Goal: Task Accomplishment & Management: Use online tool/utility

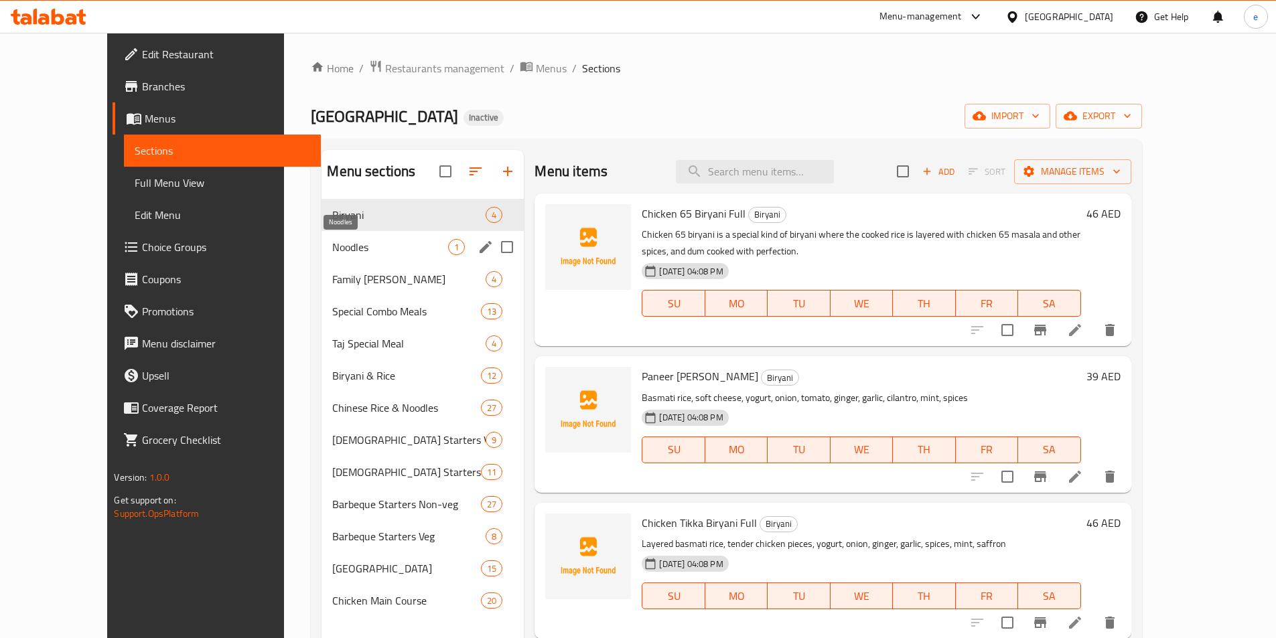
scroll to position [67, 0]
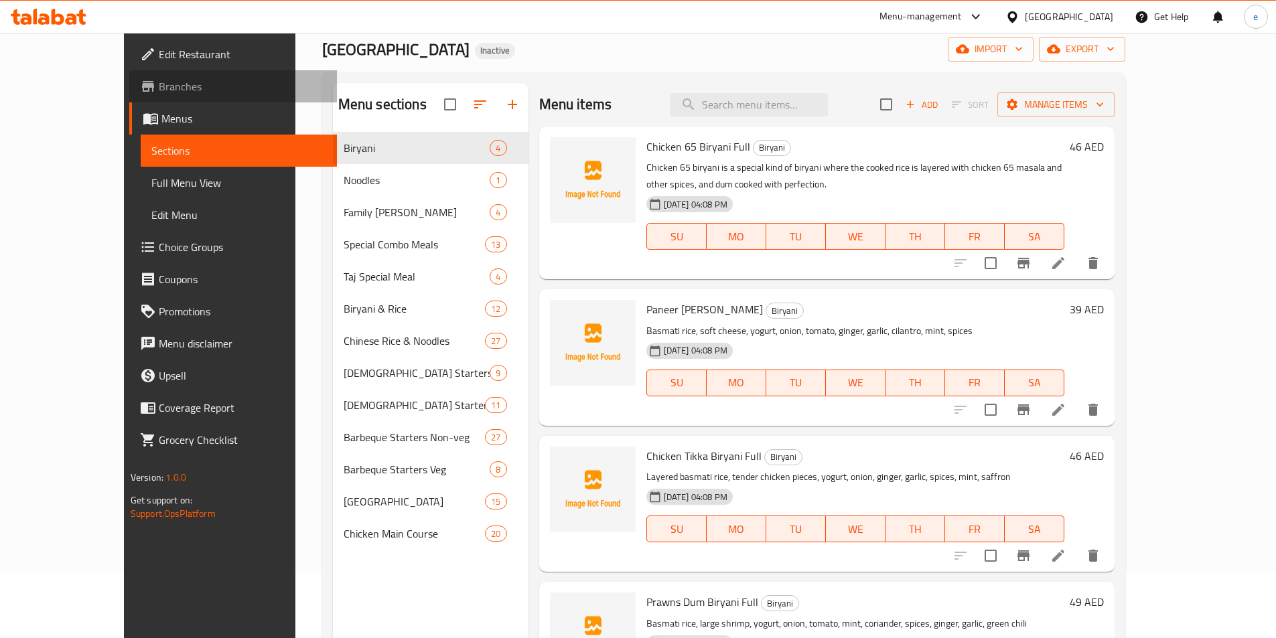
click at [159, 92] on span "Branches" at bounding box center [242, 86] width 167 height 16
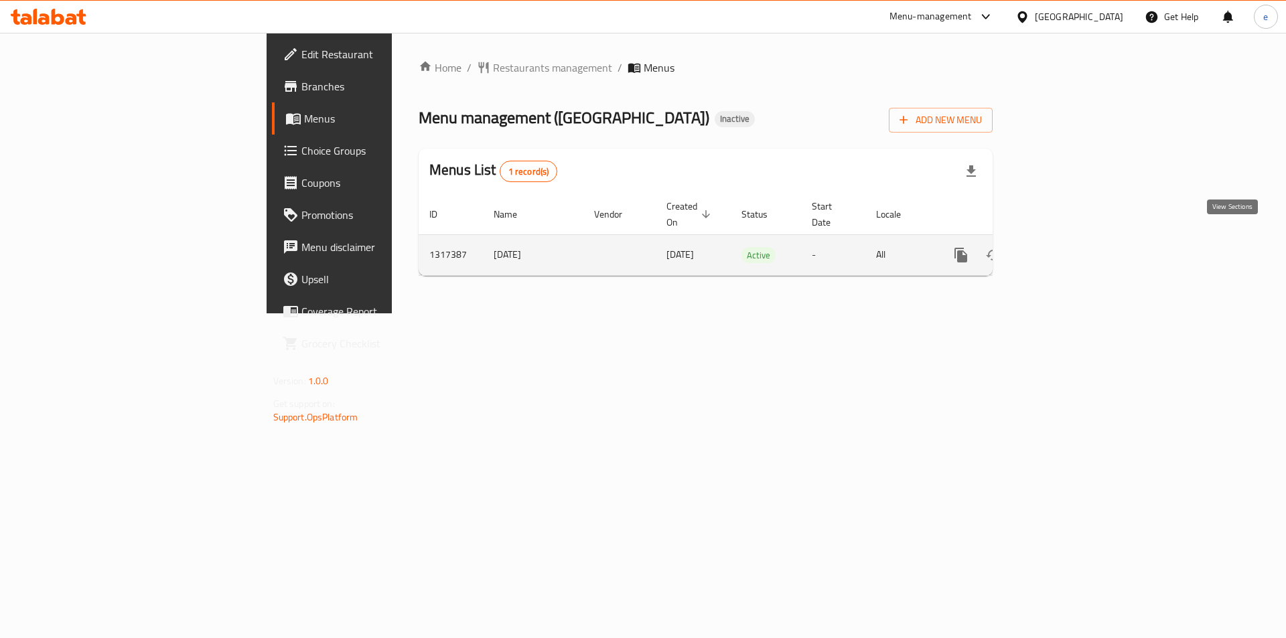
click at [1074, 241] on link "enhanced table" at bounding box center [1058, 255] width 32 height 32
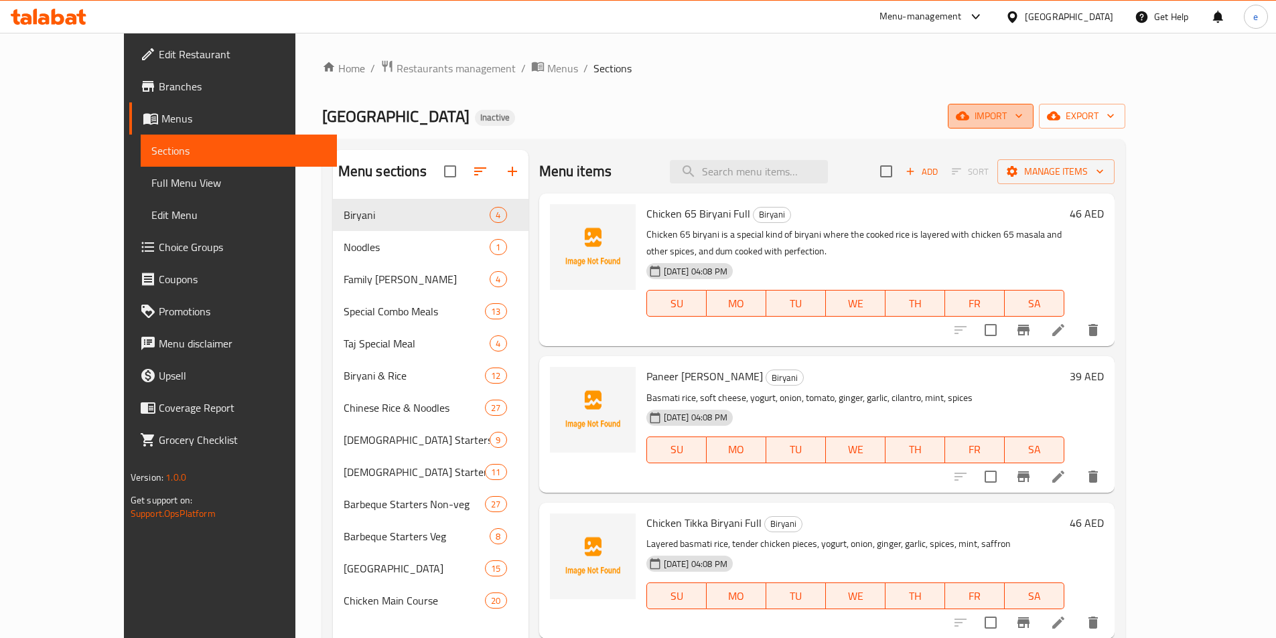
click at [1034, 125] on button "import" at bounding box center [991, 116] width 86 height 25
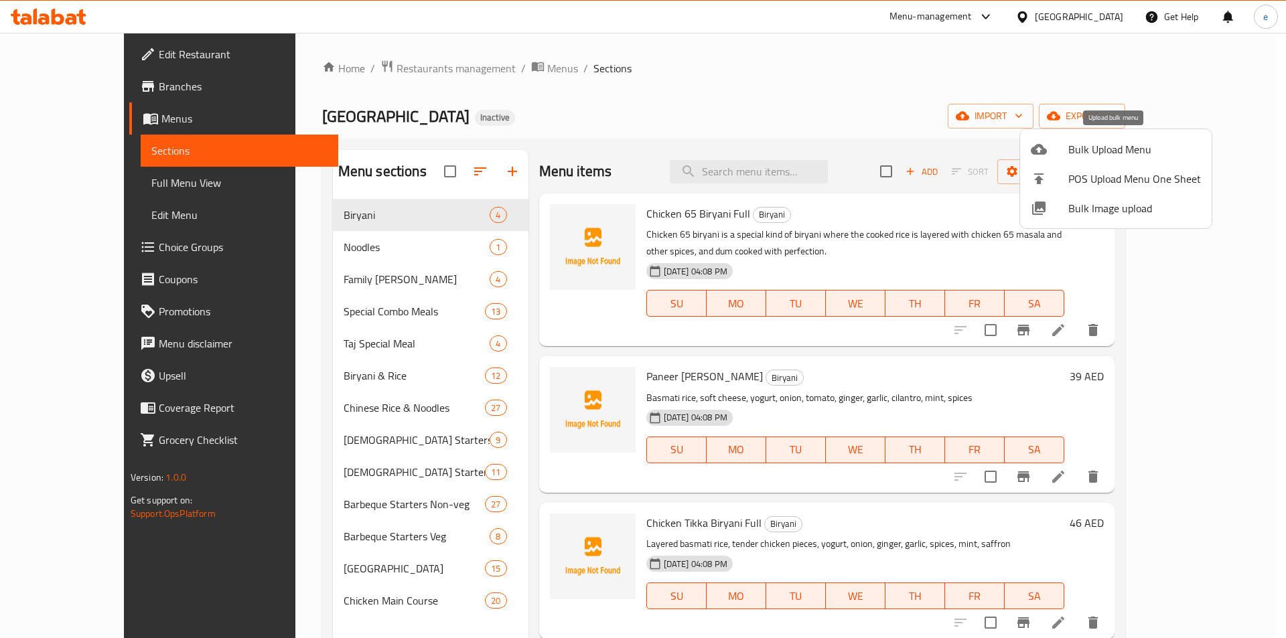
click at [1099, 154] on span "Bulk Upload Menu" at bounding box center [1134, 149] width 133 height 16
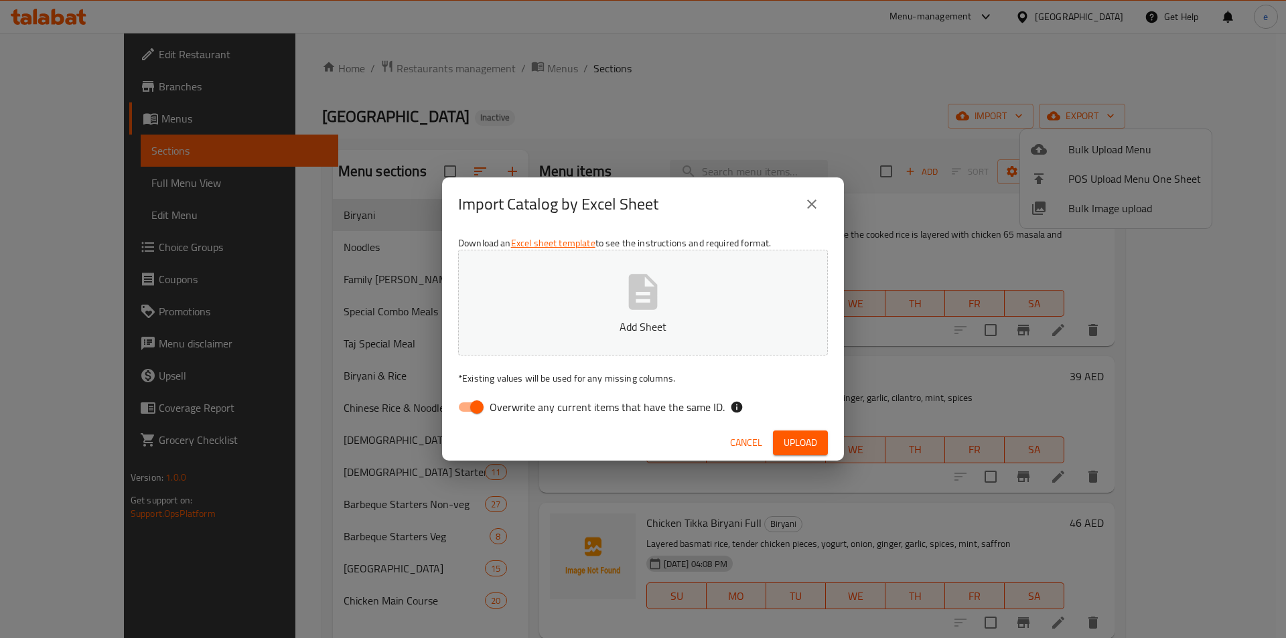
click at [475, 411] on input "Overwrite any current items that have the same ID." at bounding box center [477, 407] width 76 height 25
checkbox input "false"
click at [579, 342] on button "Add Sheet" at bounding box center [643, 303] width 370 height 106
click at [786, 438] on span "Upload" at bounding box center [800, 443] width 33 height 17
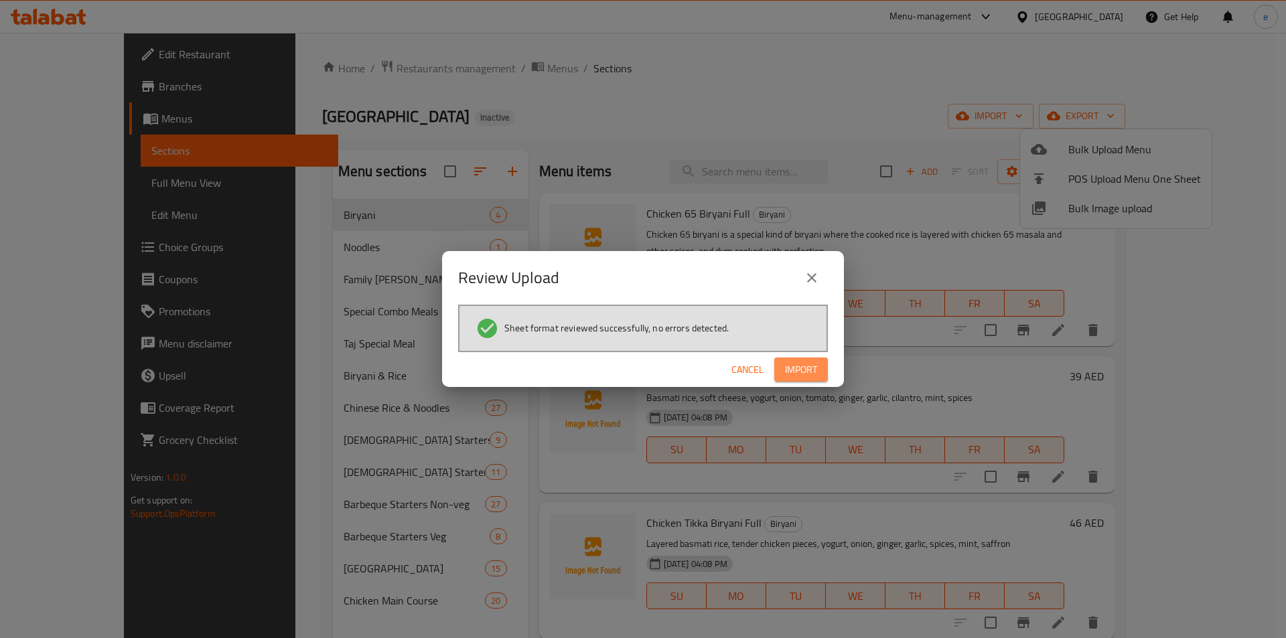
click at [826, 367] on button "Import" at bounding box center [801, 370] width 54 height 25
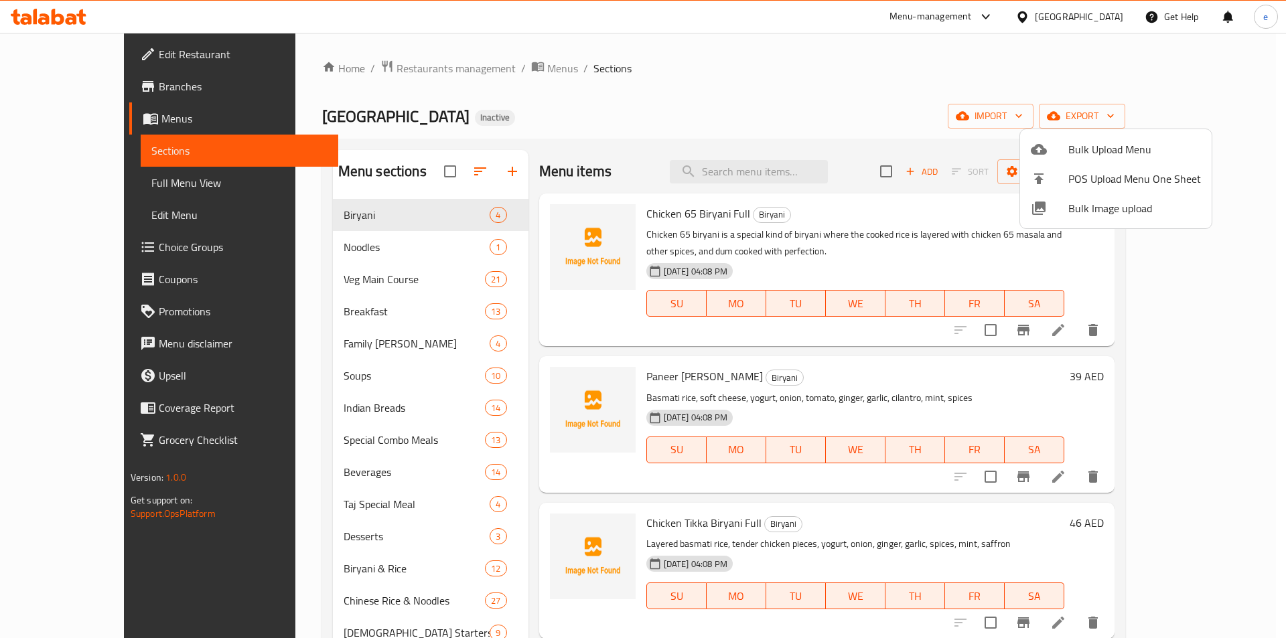
click at [119, 186] on div at bounding box center [643, 319] width 1286 height 638
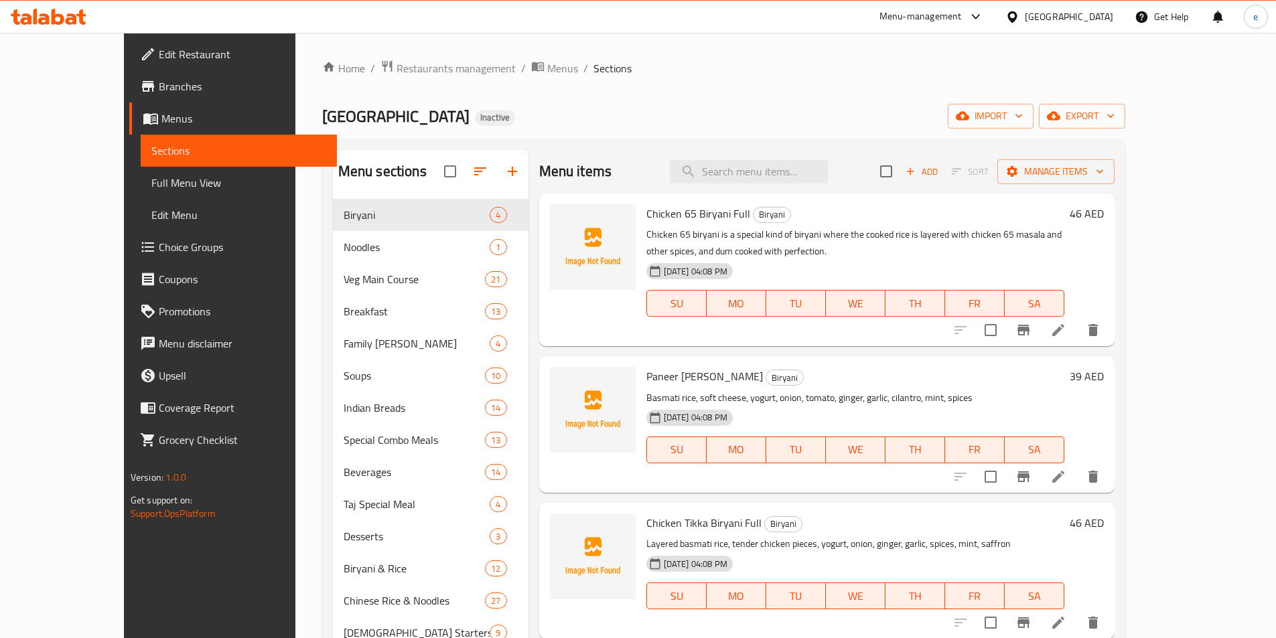
click at [151, 184] on span "Full Menu View" at bounding box center [238, 183] width 175 height 16
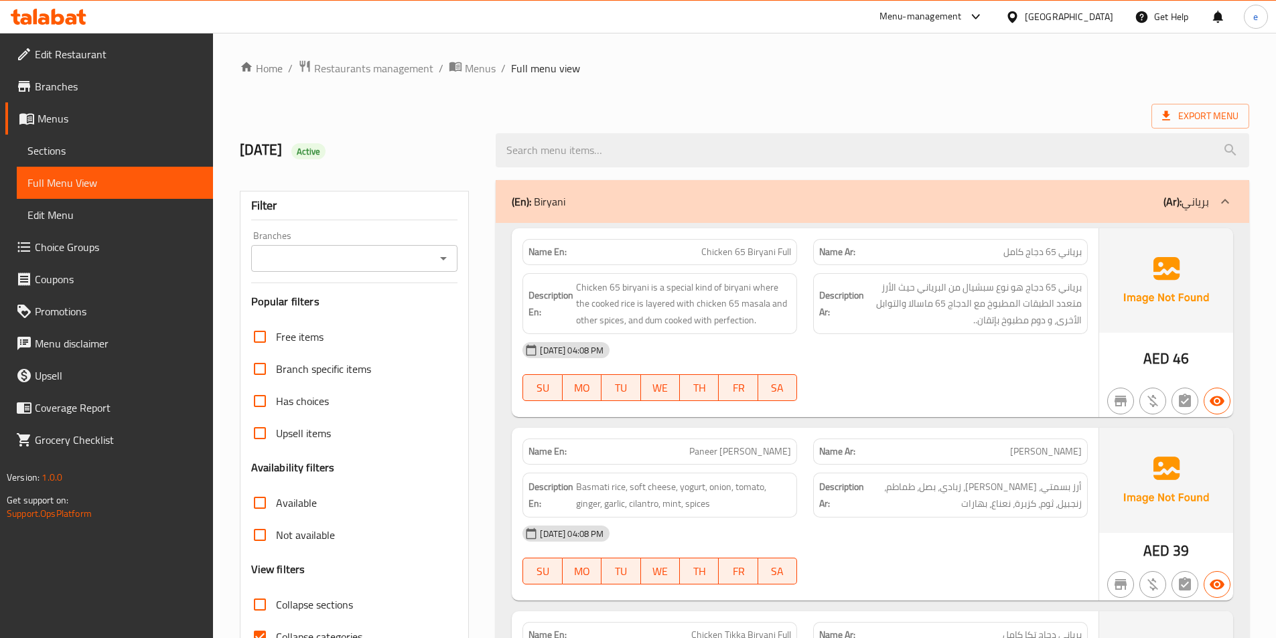
click at [1173, 196] on b "(Ar):" at bounding box center [1173, 202] width 18 height 20
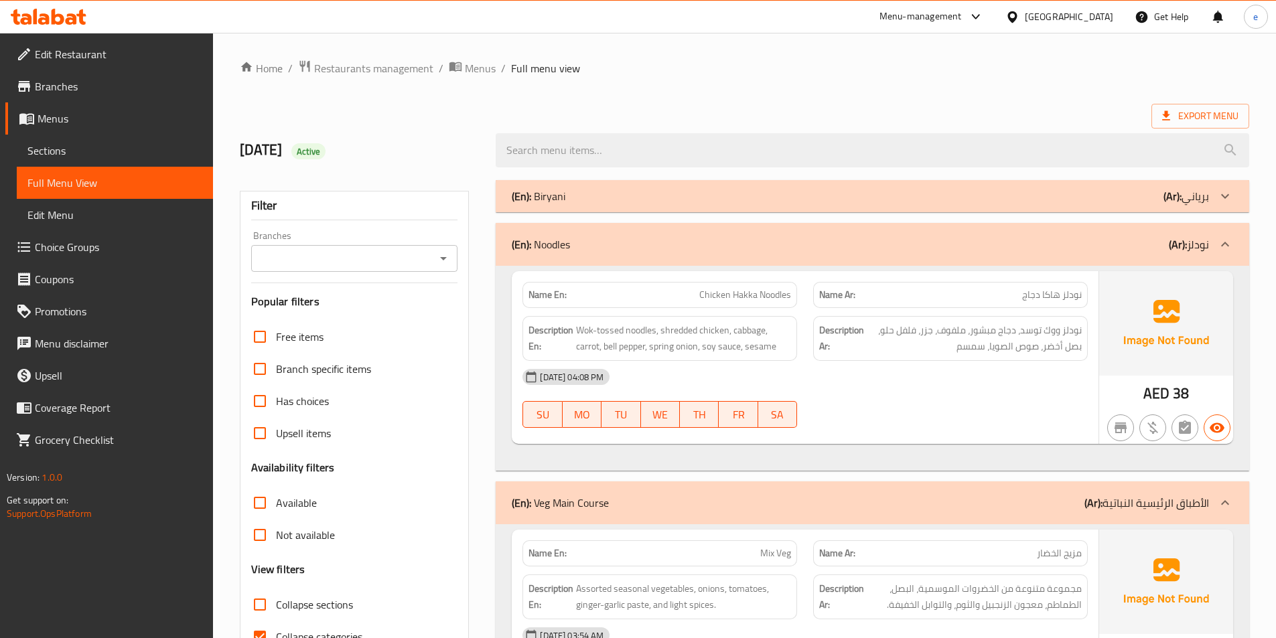
scroll to position [134, 0]
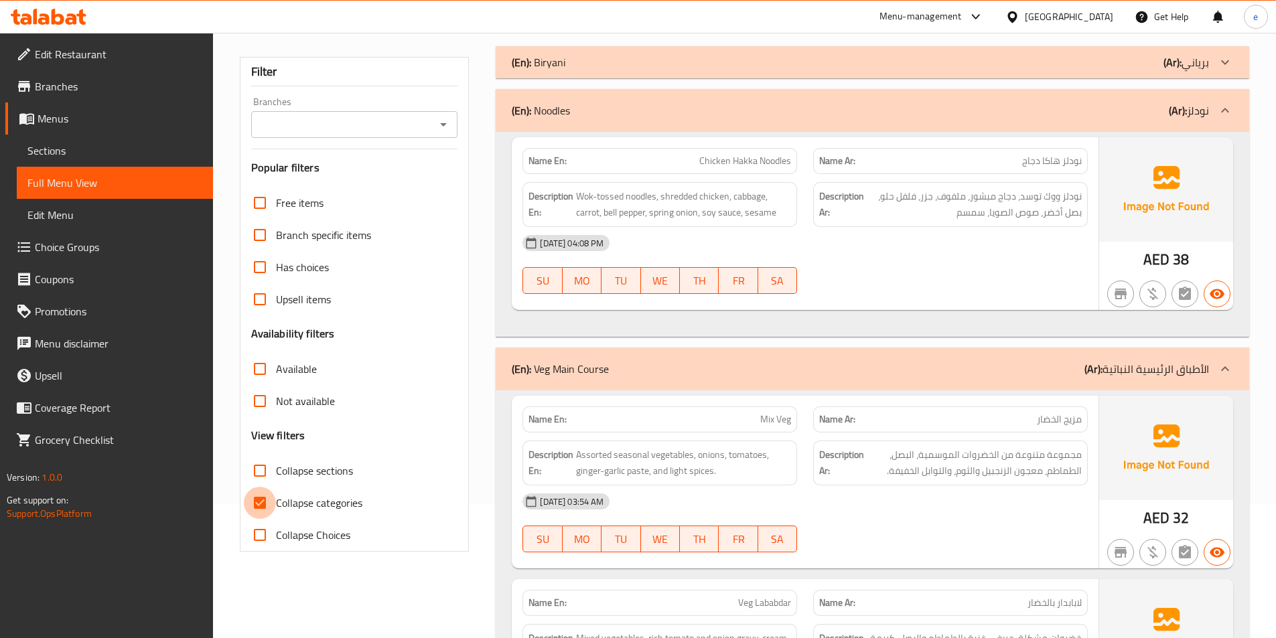
click at [263, 494] on input "Collapse categories" at bounding box center [260, 503] width 32 height 32
checkbox input "false"
click at [282, 468] on span "Collapse sections" at bounding box center [314, 471] width 77 height 16
click at [276, 468] on input "Collapse sections" at bounding box center [260, 471] width 32 height 32
checkbox input "true"
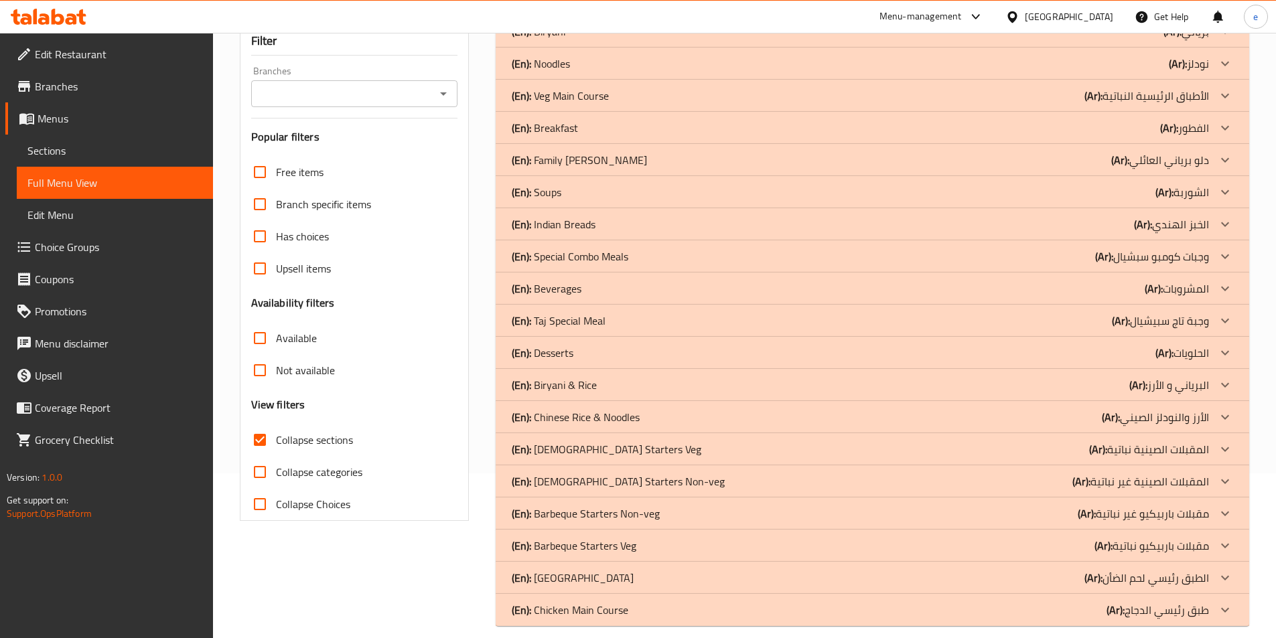
scroll to position [180, 0]
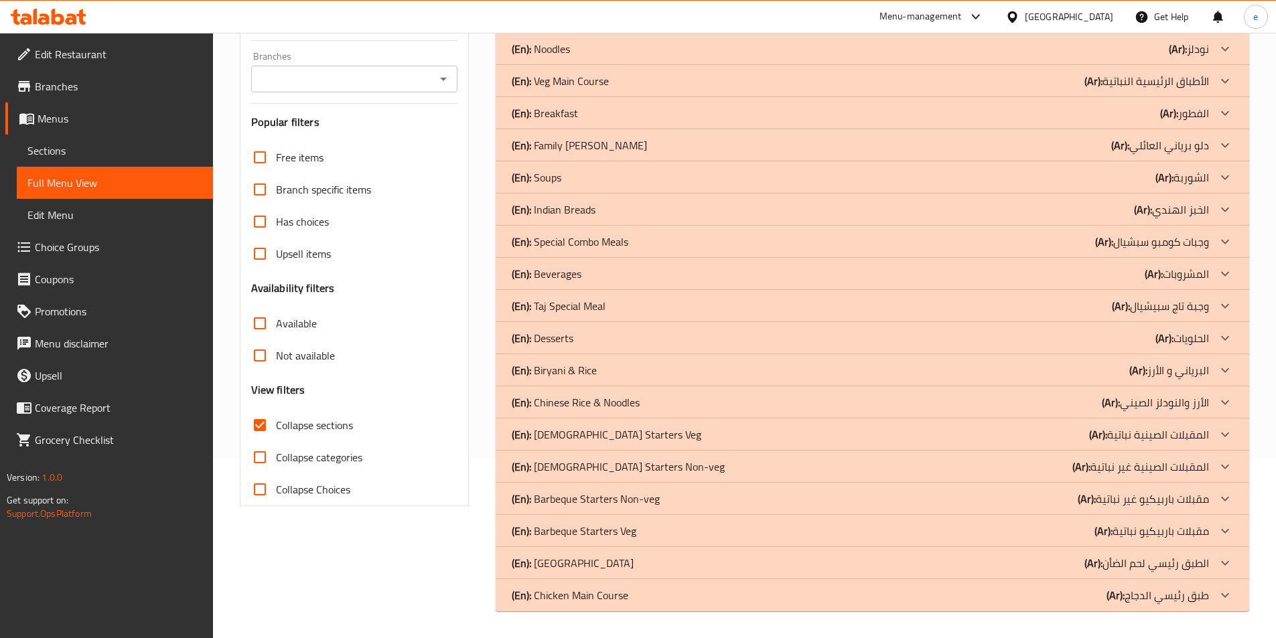
click at [1208, 346] on p "(Ar): الحلويات" at bounding box center [1182, 338] width 54 height 16
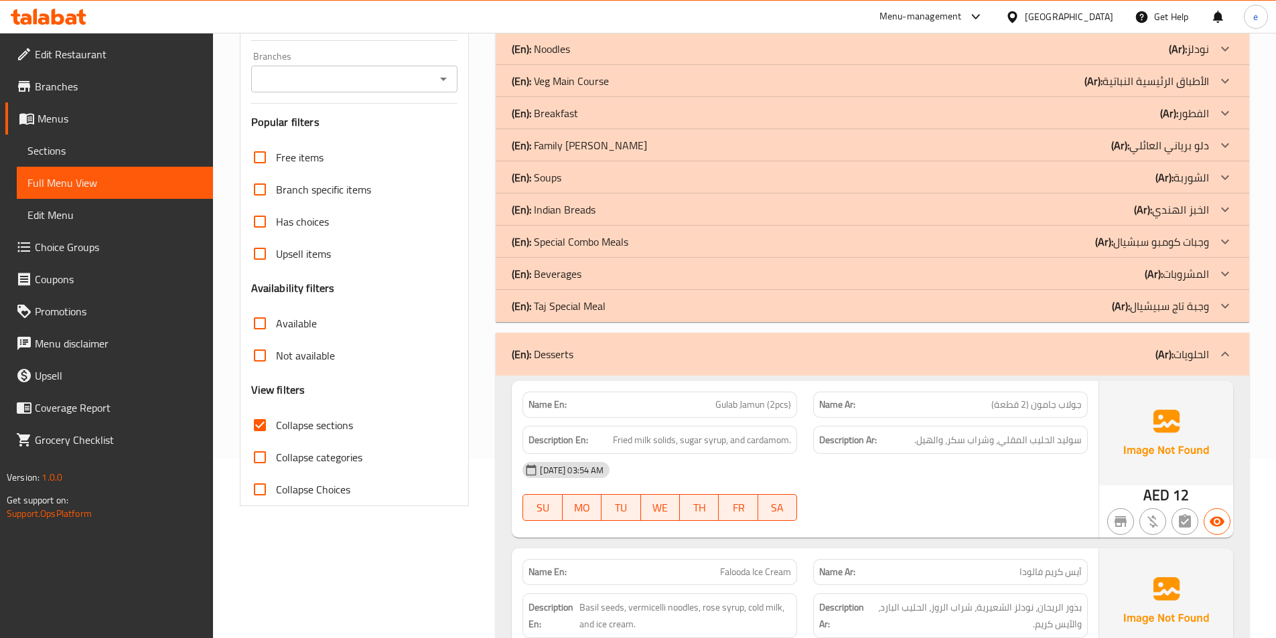
click at [1208, 280] on p "(Ar): المشروبات" at bounding box center [1177, 274] width 64 height 16
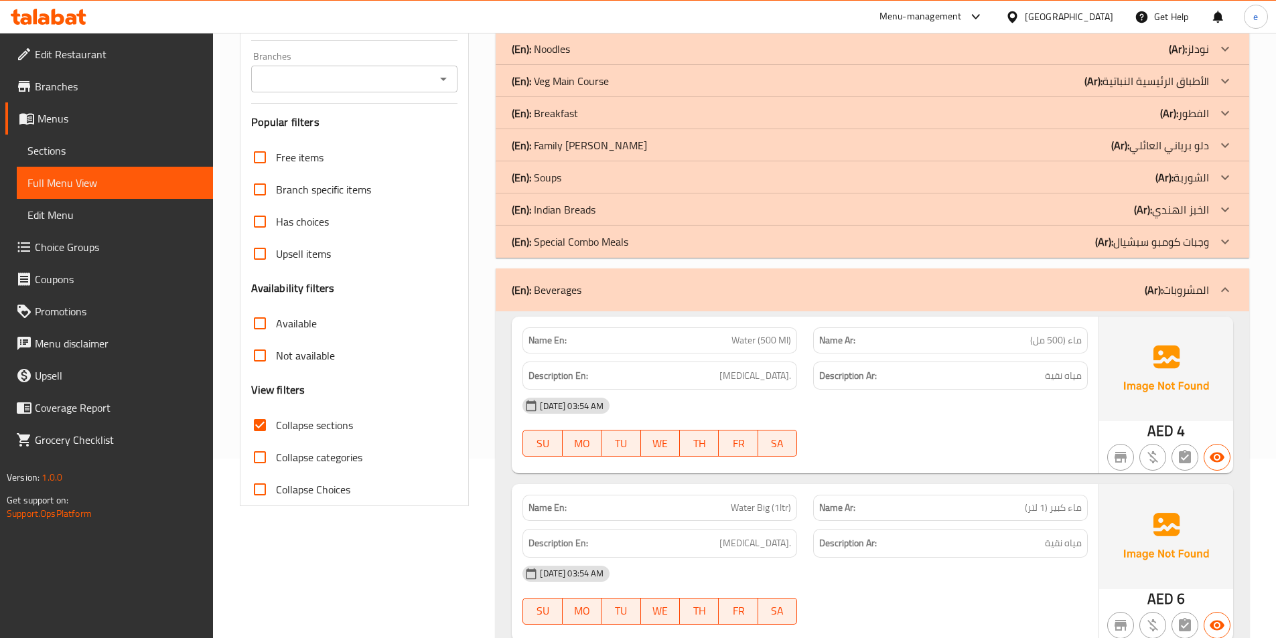
click at [1199, 206] on p "(Ar): الخبز الهندي" at bounding box center [1171, 210] width 75 height 16
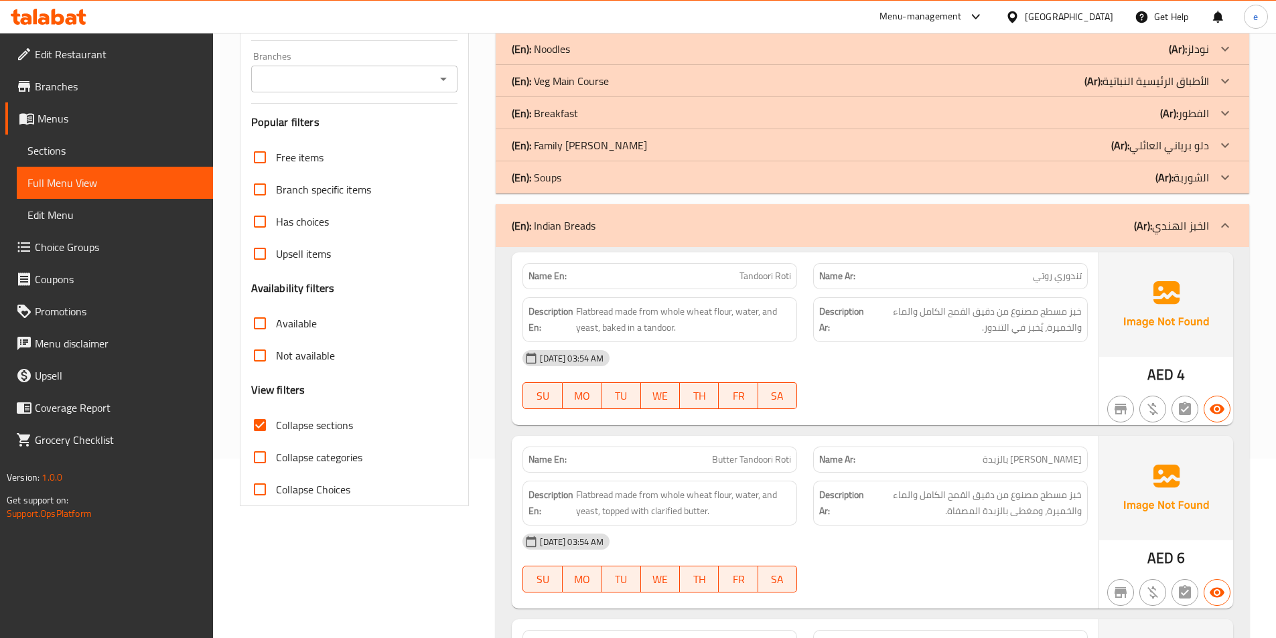
click at [1208, 179] on p "(Ar): الشوربة" at bounding box center [1182, 177] width 54 height 16
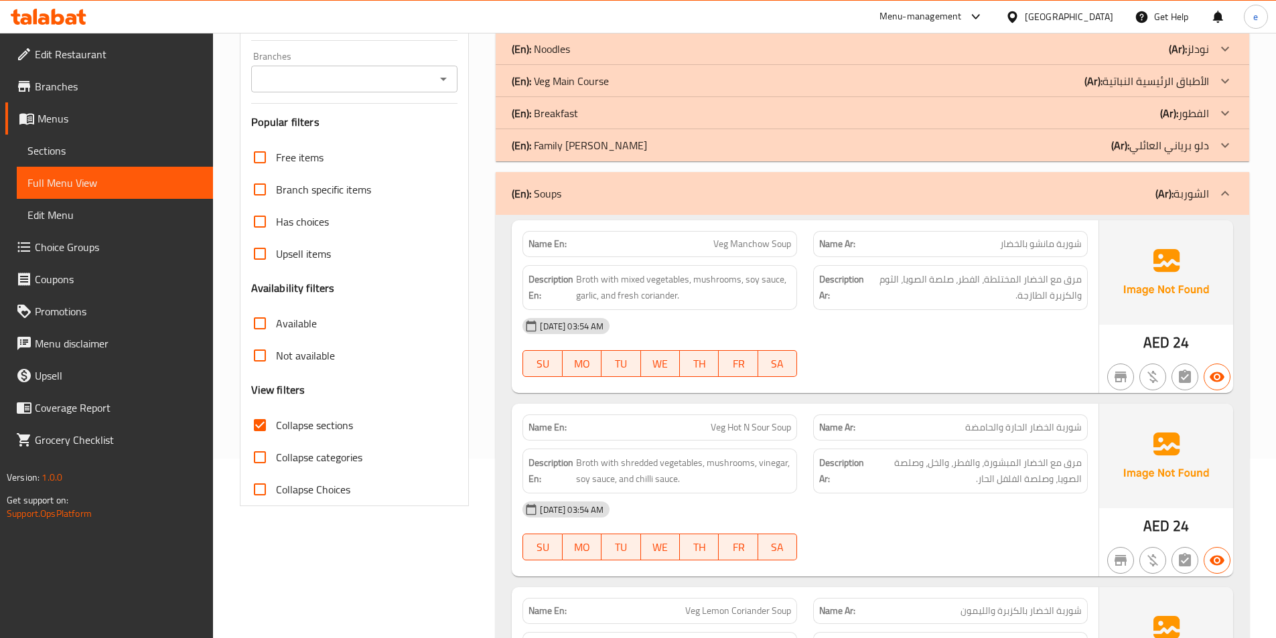
click at [1142, 122] on div "(En): Breakfast (Ar): الفطور" at bounding box center [873, 113] width 754 height 32
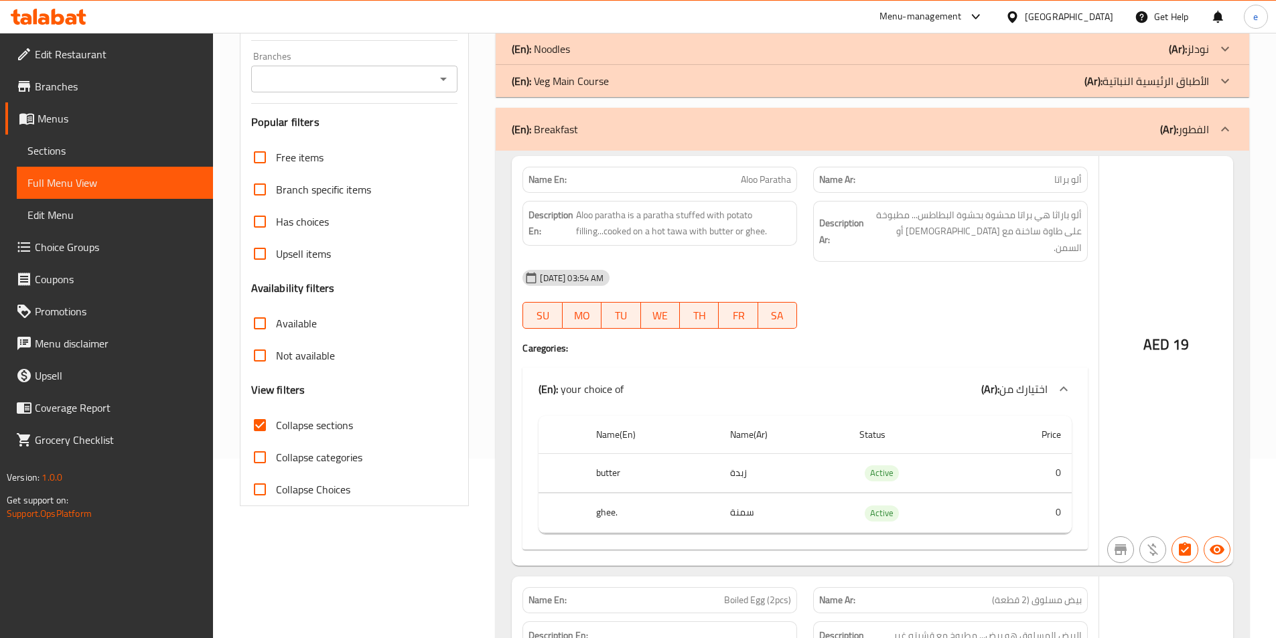
click at [996, 87] on div "(En): Veg Main Course (Ar): الأطباق الرئيسية النباتية" at bounding box center [860, 81] width 697 height 16
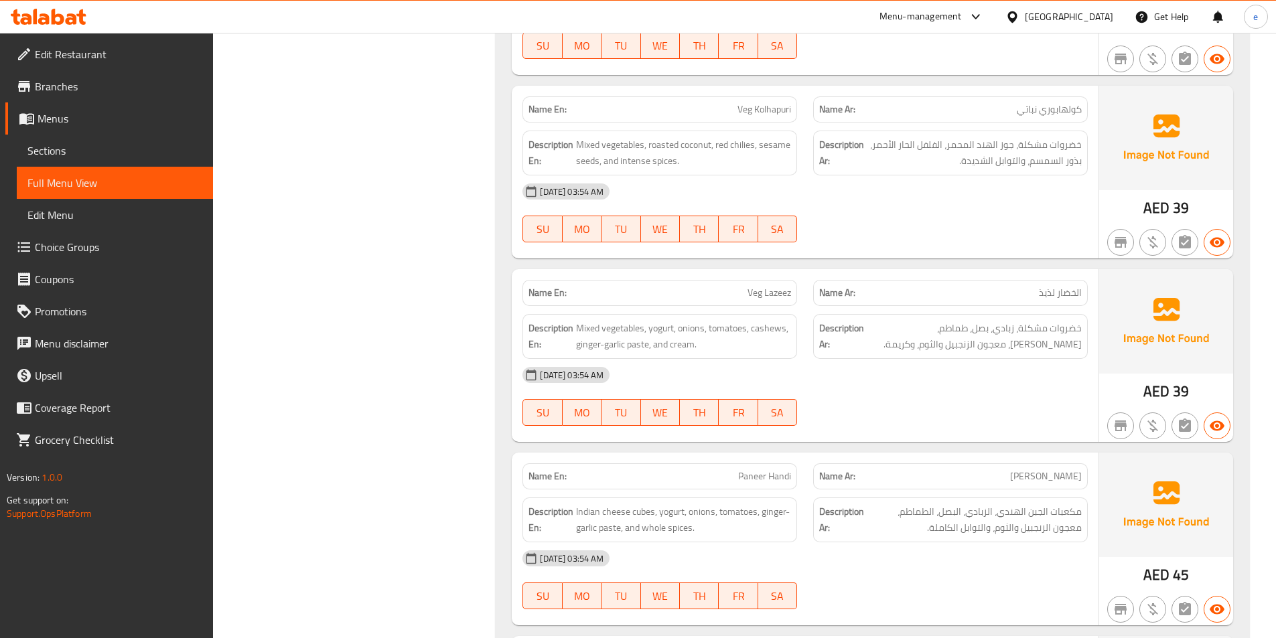
scroll to position [0, 0]
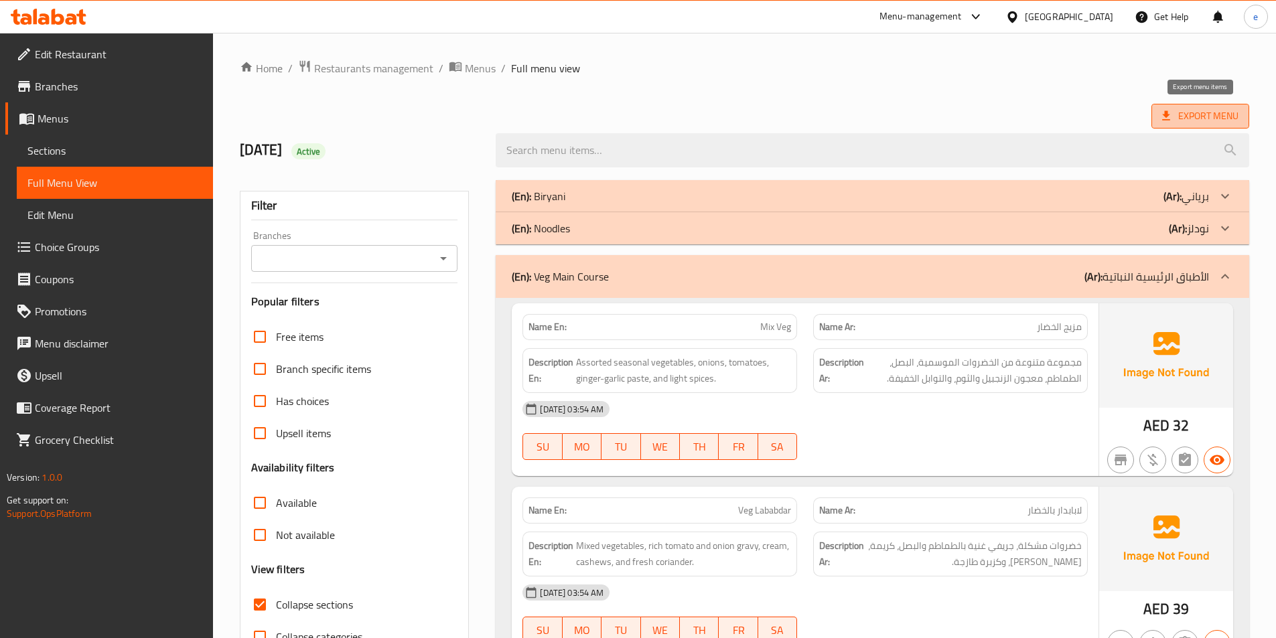
click at [1202, 109] on span "Export Menu" at bounding box center [1200, 116] width 76 height 17
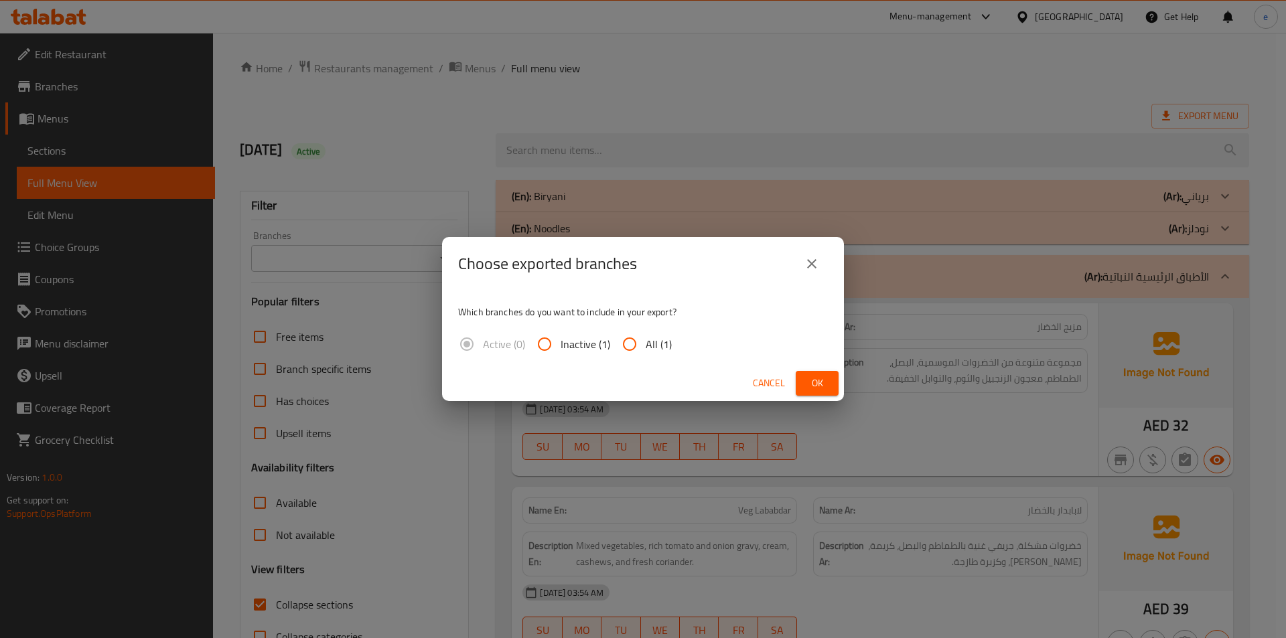
click at [649, 338] on span "All (1)" at bounding box center [659, 344] width 26 height 16
click at [646, 338] on input "All (1)" at bounding box center [630, 344] width 32 height 32
radio input "true"
click at [819, 378] on span "Ok" at bounding box center [816, 383] width 21 height 17
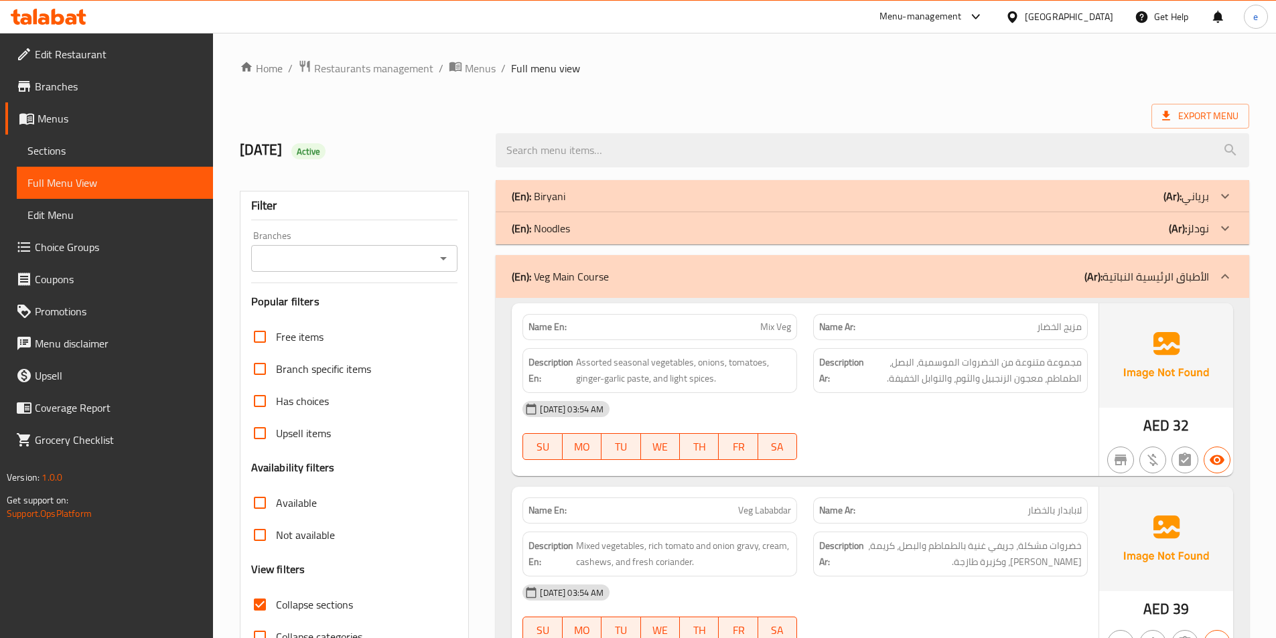
click at [1224, 70] on ol "Home / Restaurants management / Menus / Full menu view" at bounding box center [744, 68] width 1009 height 17
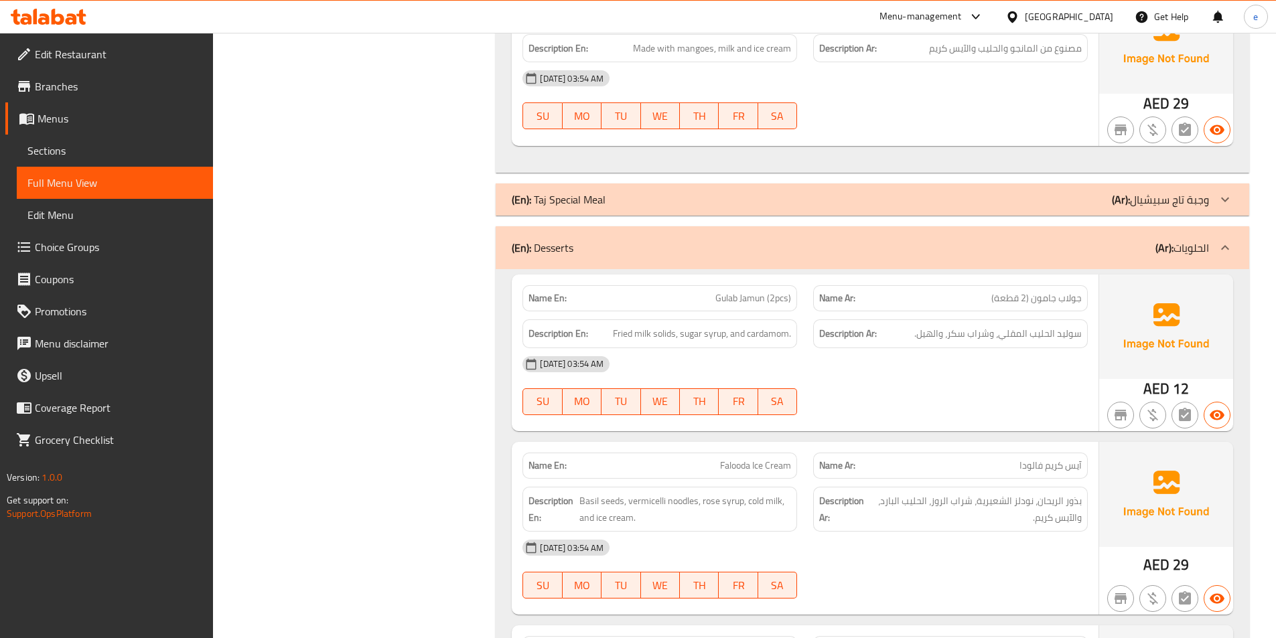
scroll to position [13900, 0]
